Goal: Find specific page/section: Find specific page/section

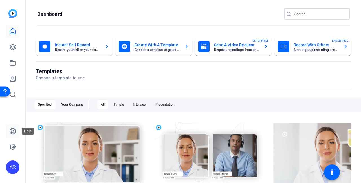
click at [12, 131] on icon at bounding box center [12, 131] width 7 height 7
click at [81, 105] on div "Your Company" at bounding box center [72, 104] width 29 height 9
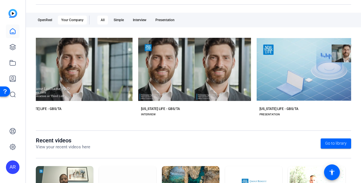
scroll to position [0, 37]
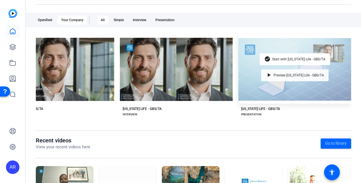
click at [274, 75] on span "Preview [US_STATE] Life - GBS/TA" at bounding box center [298, 75] width 50 height 3
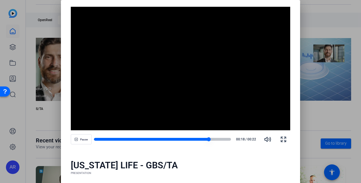
drag, startPoint x: 204, startPoint y: 139, endPoint x: 152, endPoint y: 141, distance: 52.5
click at [152, 141] on div at bounding box center [162, 139] width 137 height 4
click at [150, 138] on div at bounding box center [152, 139] width 4 height 4
click at [107, 139] on div at bounding box center [125, 139] width 63 height 3
click at [314, 19] on div at bounding box center [180, 91] width 361 height 183
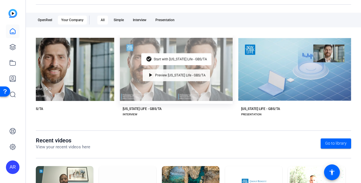
click at [175, 76] on span "Preview [US_STATE] Life - GBS/TA" at bounding box center [180, 75] width 50 height 3
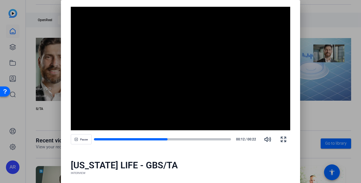
click at [324, 16] on div at bounding box center [180, 91] width 361 height 183
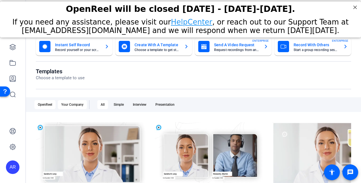
click at [69, 107] on div "Your Company" at bounding box center [72, 104] width 29 height 9
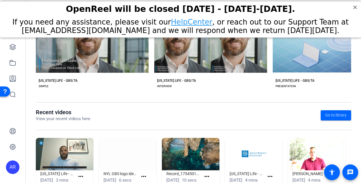
scroll to position [136, 0]
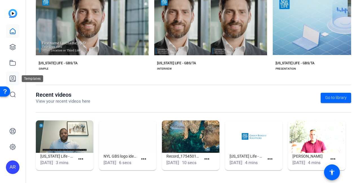
click at [12, 78] on icon at bounding box center [12, 78] width 7 height 7
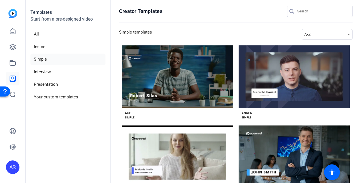
click at [42, 59] on li "Simple" at bounding box center [67, 60] width 75 height 12
click at [41, 45] on li "Instant" at bounding box center [67, 47] width 75 height 12
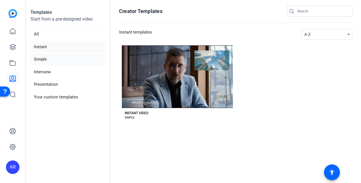
click at [43, 59] on li "Simple" at bounding box center [67, 60] width 75 height 12
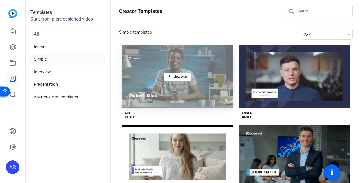
scroll to position [85, 0]
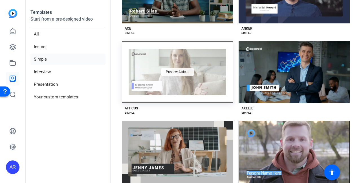
click at [181, 72] on span "Preview Atticus" at bounding box center [177, 71] width 23 height 3
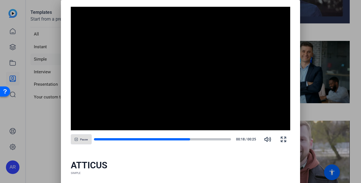
click at [47, 125] on div at bounding box center [180, 91] width 361 height 183
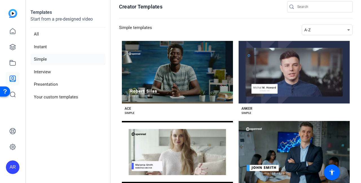
scroll to position [0, 0]
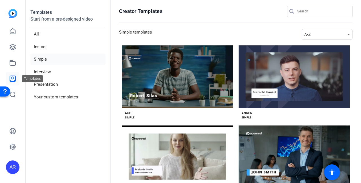
click at [14, 79] on icon at bounding box center [12, 78] width 7 height 7
click at [43, 83] on li "Presentation" at bounding box center [67, 85] width 75 height 12
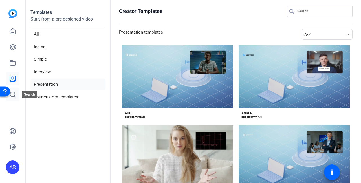
click at [16, 95] on icon at bounding box center [12, 94] width 7 height 7
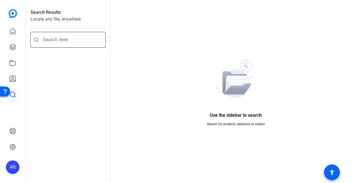
click at [65, 41] on input "Enter search query" at bounding box center [71, 39] width 56 height 7
type input "b-roll"
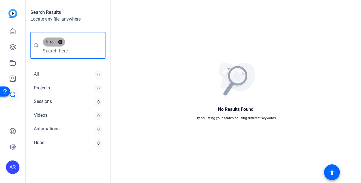
click at [60, 40] on button "cancel" at bounding box center [61, 41] width 10 height 5
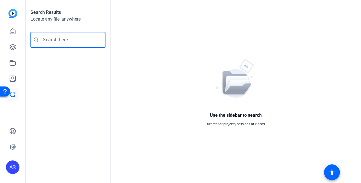
click at [58, 40] on input "Enter search query" at bounding box center [71, 39] width 56 height 7
click at [14, 60] on icon at bounding box center [12, 62] width 7 height 7
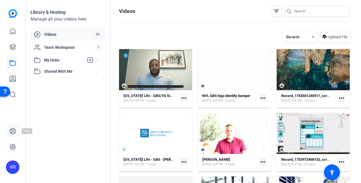
click at [11, 130] on icon at bounding box center [12, 131] width 7 height 7
